Goal: Task Accomplishment & Management: Use online tool/utility

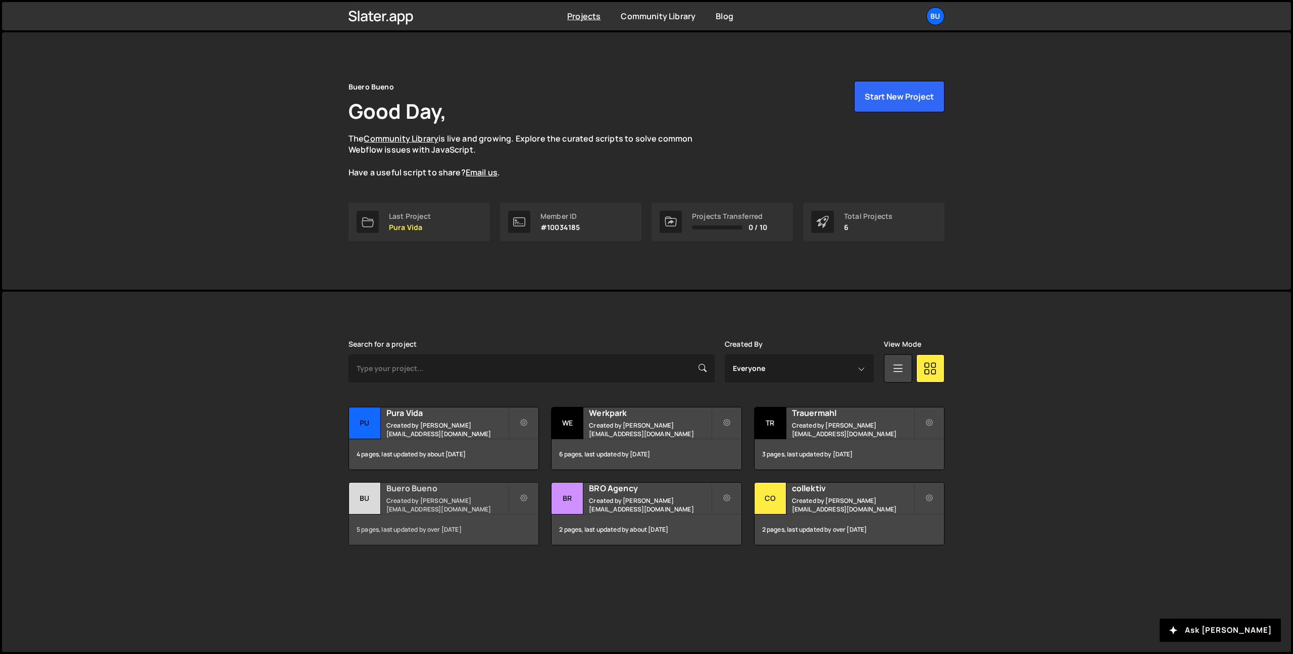
click at [446, 500] on small "Created by [PERSON_NAME][EMAIL_ADDRESS][DOMAIN_NAME]" at bounding box center [447, 504] width 122 height 17
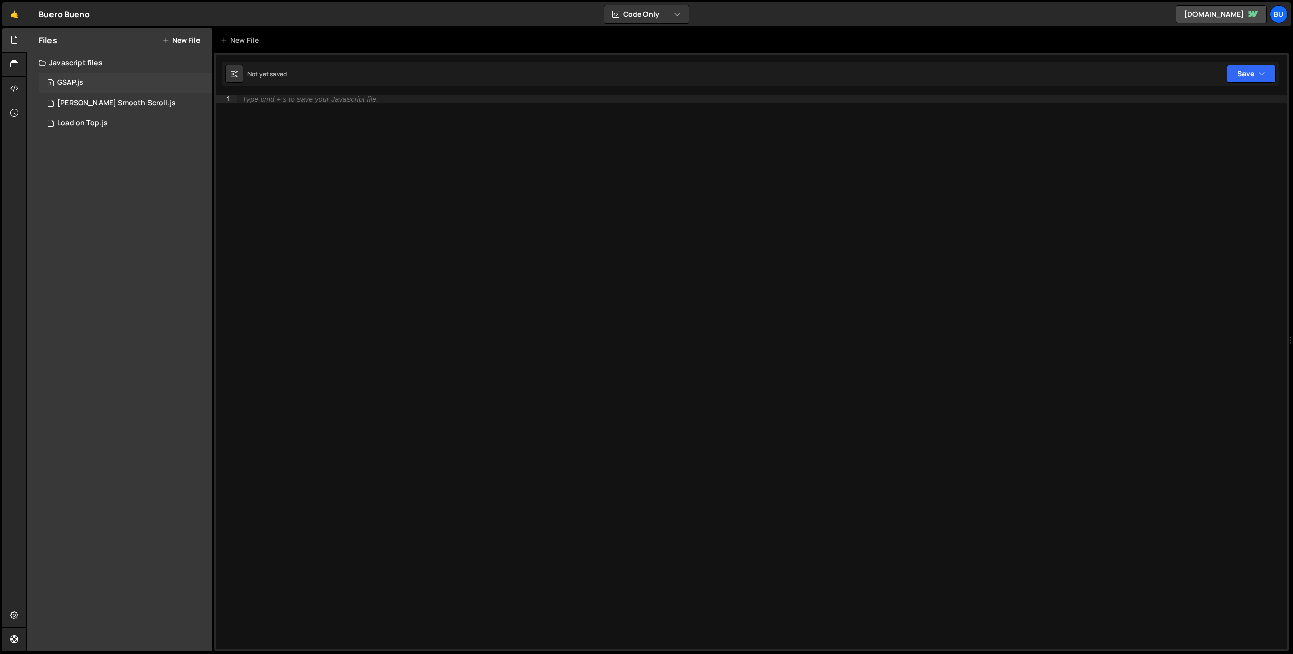
click at [95, 82] on div "1 GSAP.js 0" at bounding box center [125, 83] width 173 height 20
click at [86, 103] on div "Lenis Smooth Scroll.js" at bounding box center [116, 102] width 119 height 9
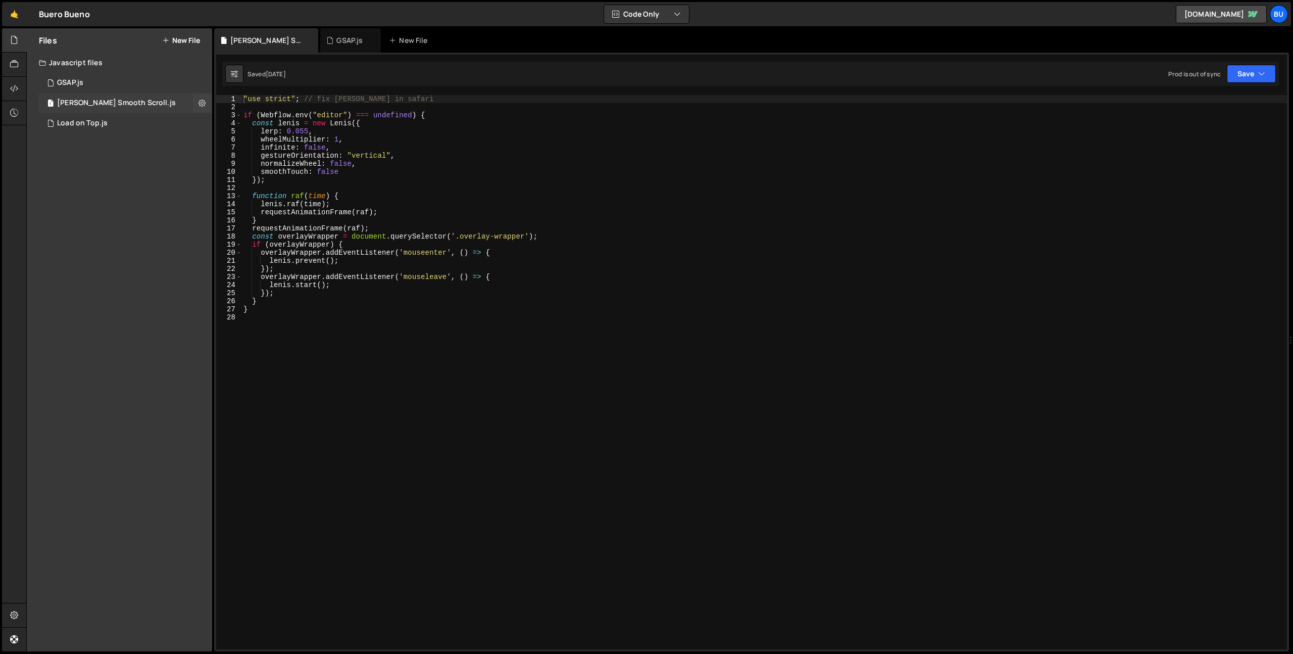
scroll to position [245, 0]
click at [83, 120] on div "Load on Top.js" at bounding box center [82, 123] width 51 height 9
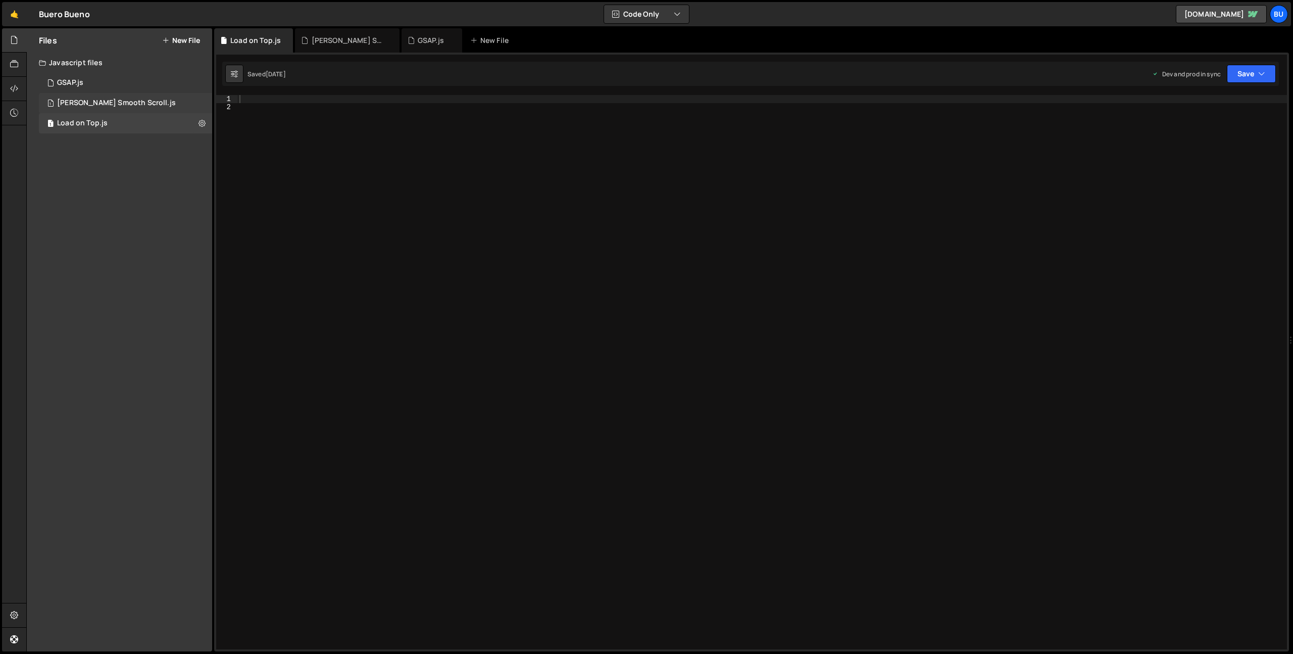
click at [86, 101] on div "Lenis Smooth Scroll.js" at bounding box center [116, 102] width 119 height 9
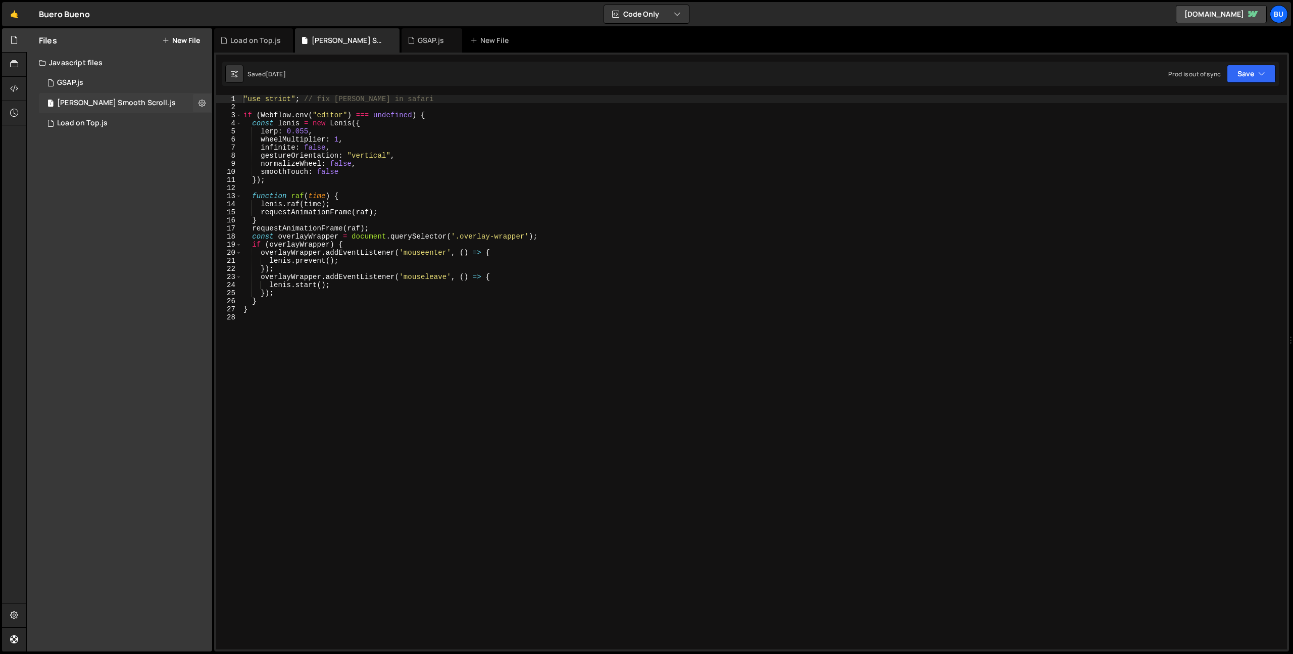
scroll to position [245, 0]
click at [291, 359] on div ""use strict" ; // fix lenis in safari if ( Webflow . env ( "editor" ) === undef…" at bounding box center [763, 380] width 1045 height 570
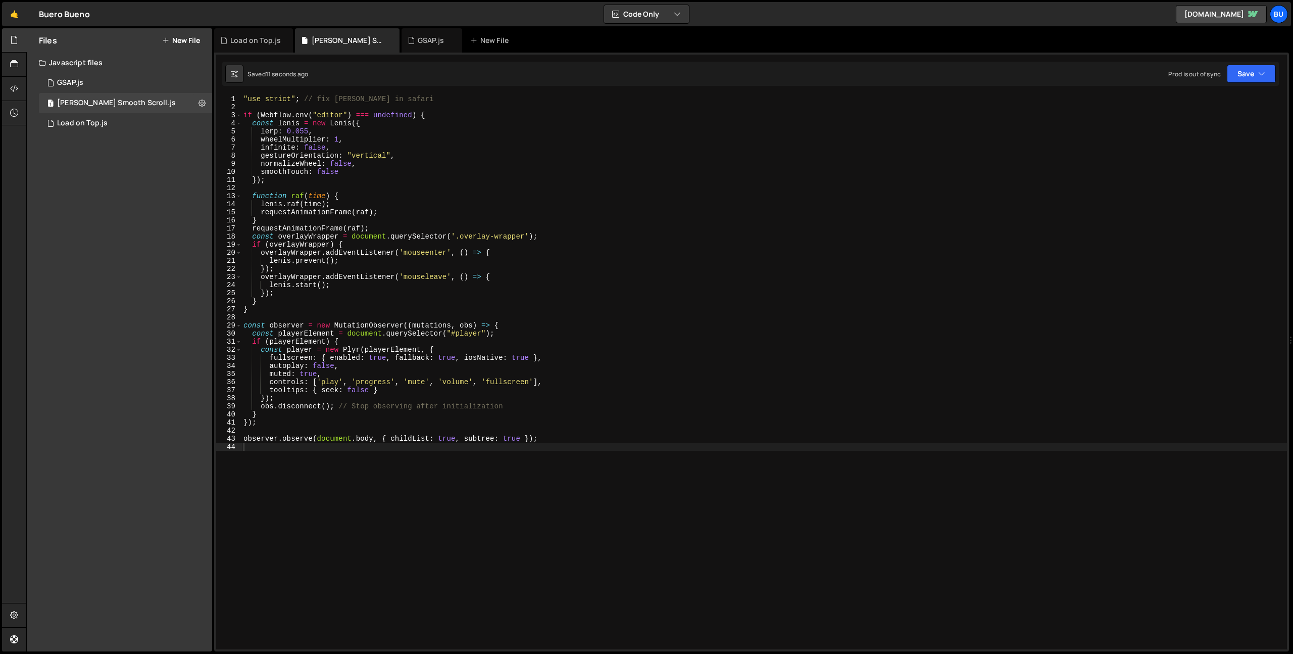
drag, startPoint x: 39, startPoint y: 14, endPoint x: 96, endPoint y: 9, distance: 56.8
click at [96, 9] on div "🤙 Buero Bueno ⚠️ Code is being edited in another browser Code Only Code Only Co…" at bounding box center [646, 14] width 1289 height 24
click at [72, 17] on div "Buero Bueno ⚠️ Code is being edited in another browser" at bounding box center [64, 14] width 51 height 12
click at [17, 13] on link "🤙" at bounding box center [14, 14] width 25 height 24
